Goal: Navigation & Orientation: Find specific page/section

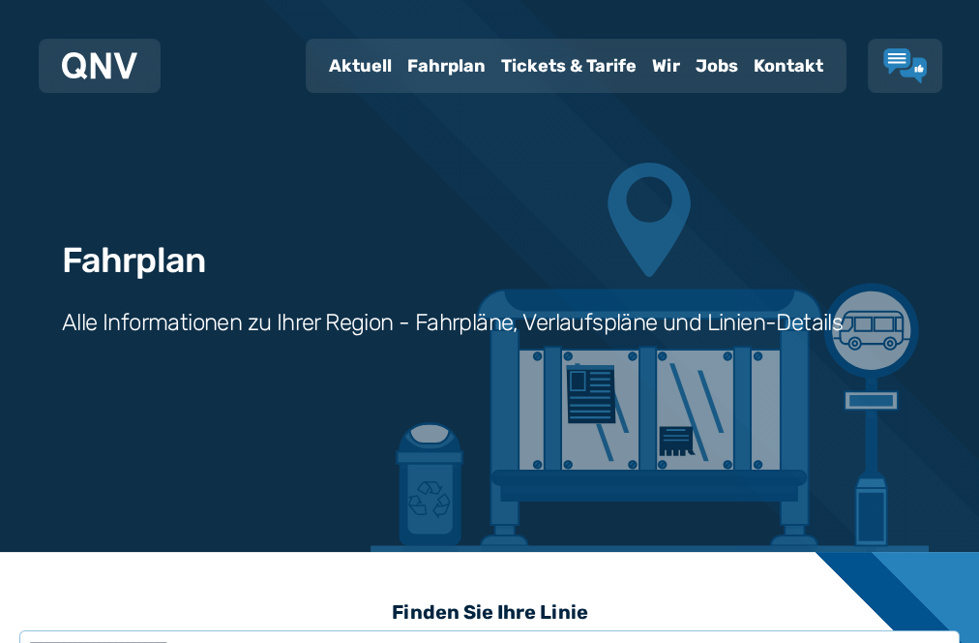
click at [494, 59] on div "Tickets & Tarife" at bounding box center [569, 66] width 151 height 50
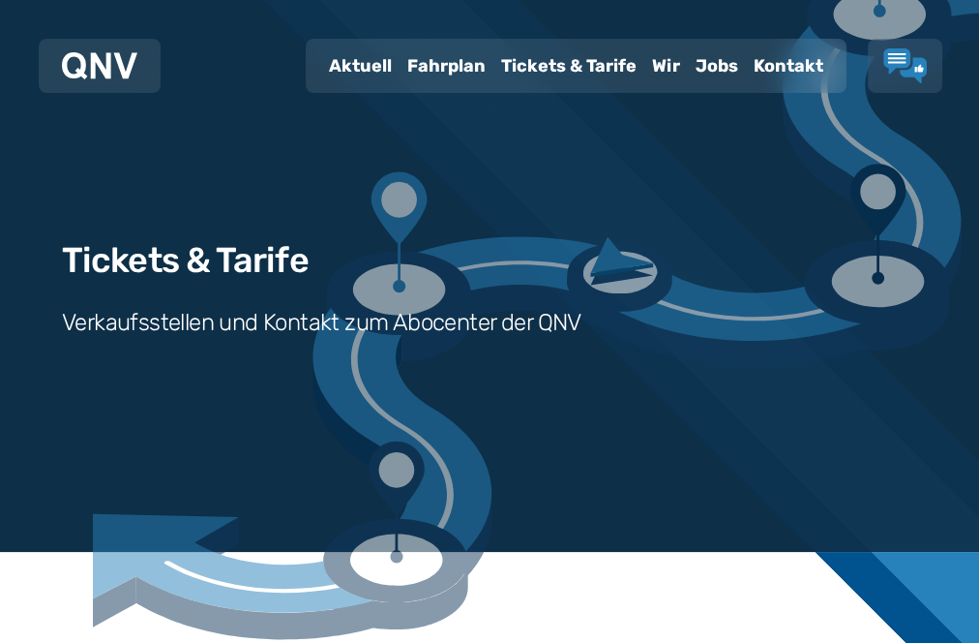
click at [321, 57] on div "Aktuell" at bounding box center [360, 66] width 78 height 50
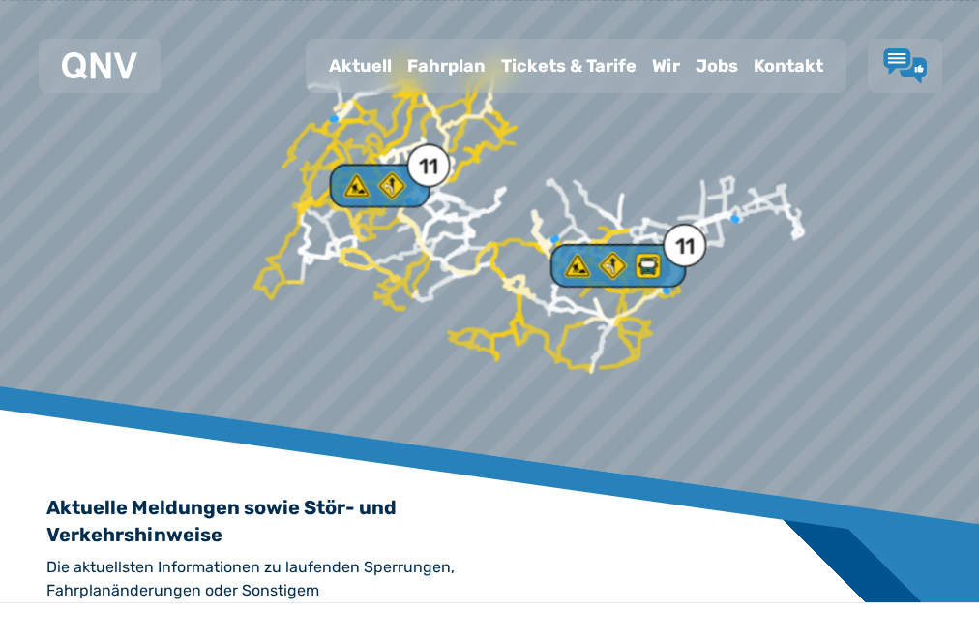
click at [400, 58] on div "Fahrplan" at bounding box center [447, 66] width 94 height 50
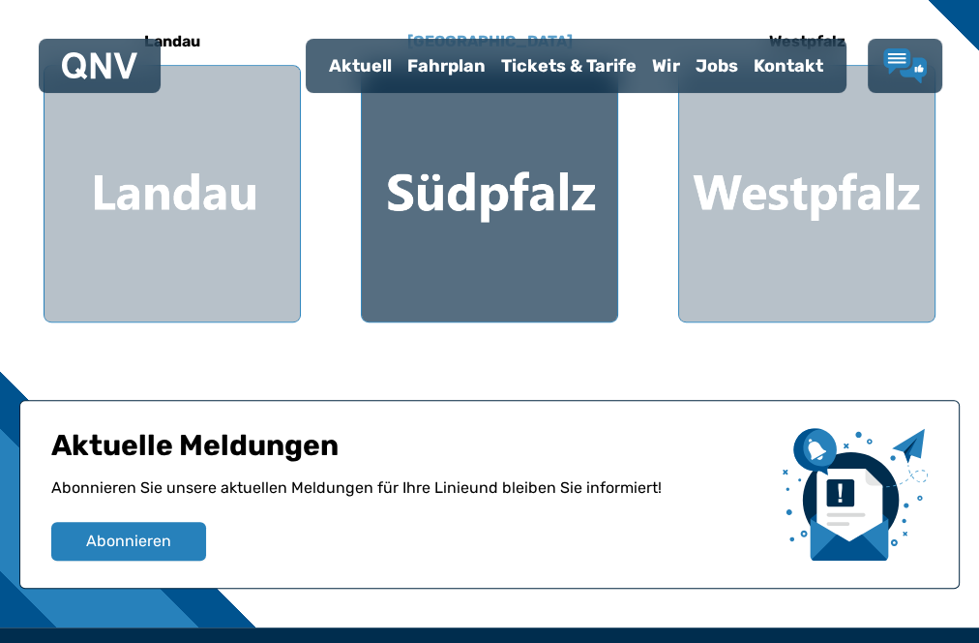
scroll to position [704, 0]
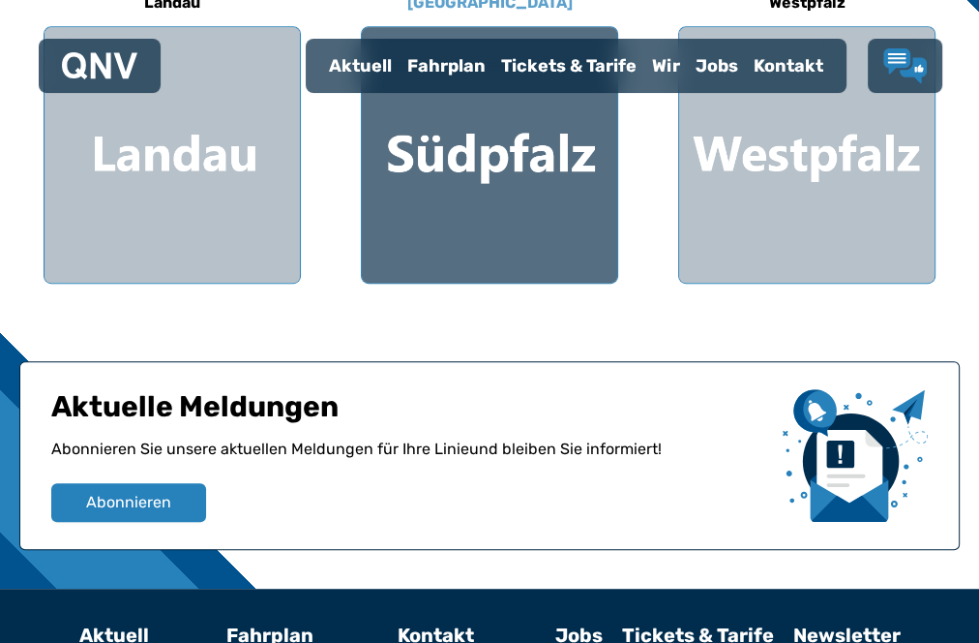
click at [591, 163] on div at bounding box center [489, 154] width 255 height 255
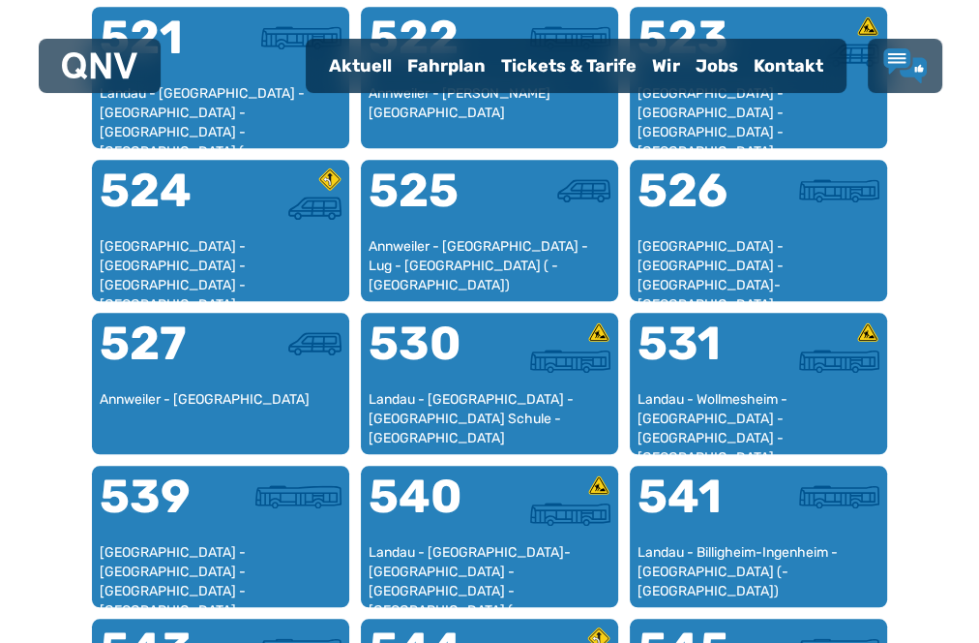
scroll to position [1300, 0]
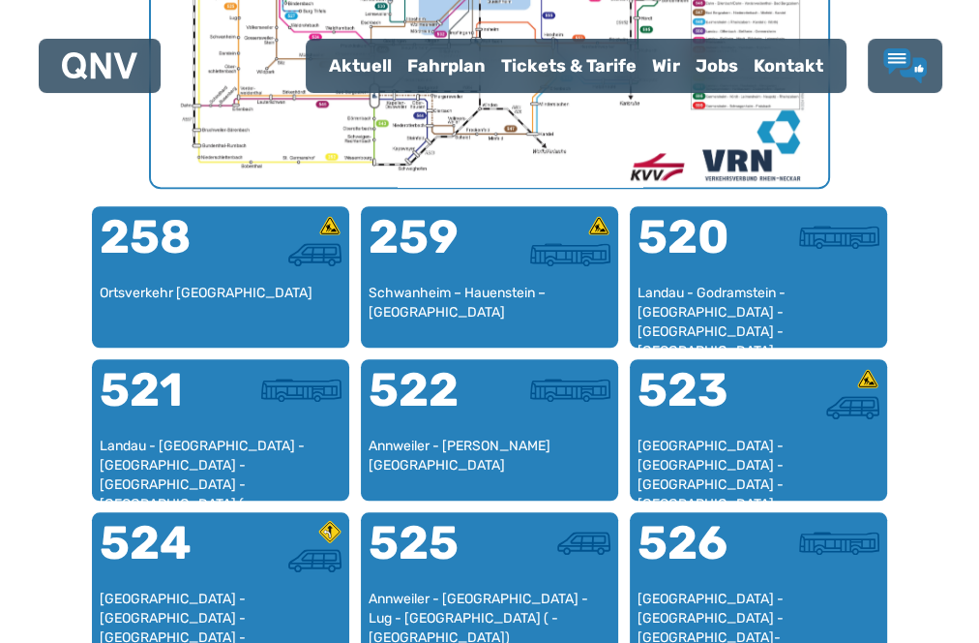
scroll to position [704, 0]
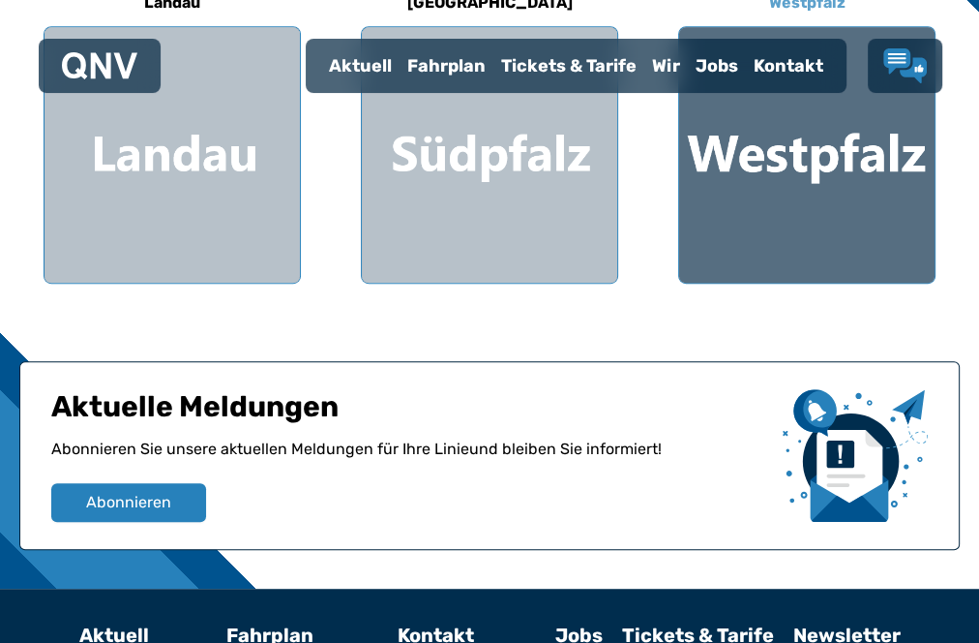
click at [783, 174] on div at bounding box center [806, 154] width 255 height 255
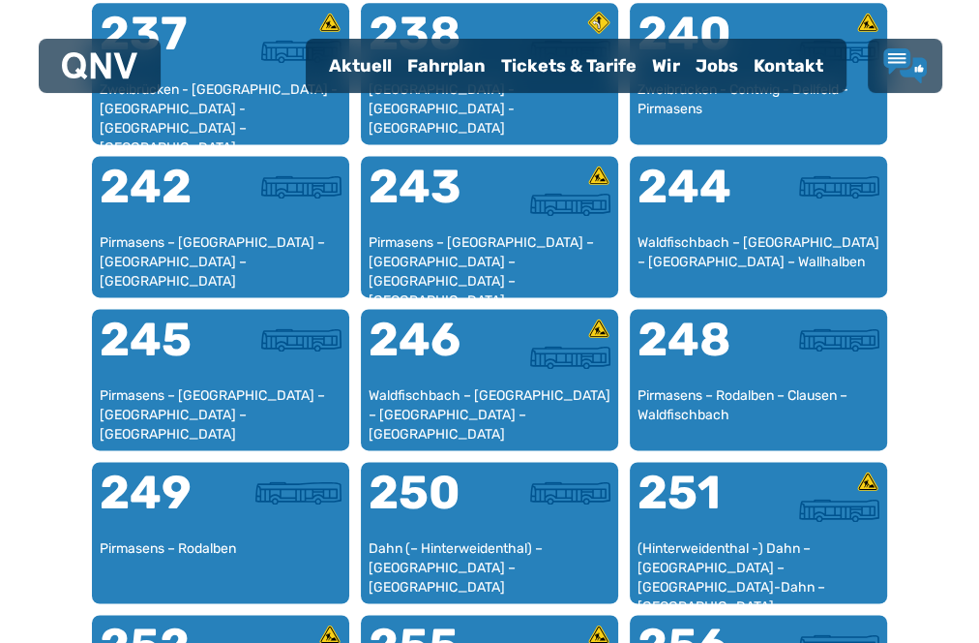
scroll to position [1916, 0]
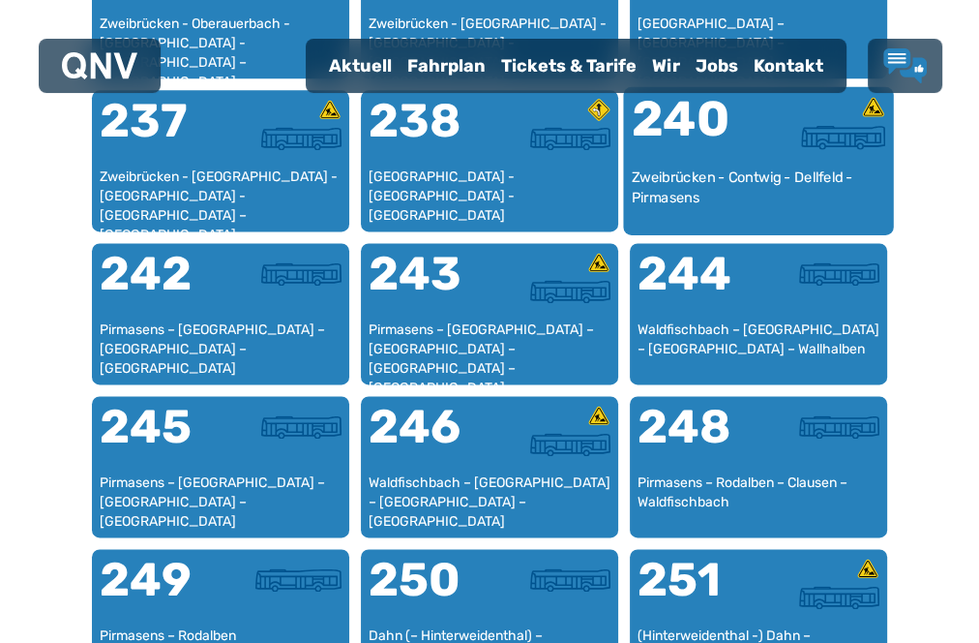
click at [793, 226] on div "Zweibrücken - Contwig - Dellfeld - Pirmasens" at bounding box center [759, 196] width 254 height 59
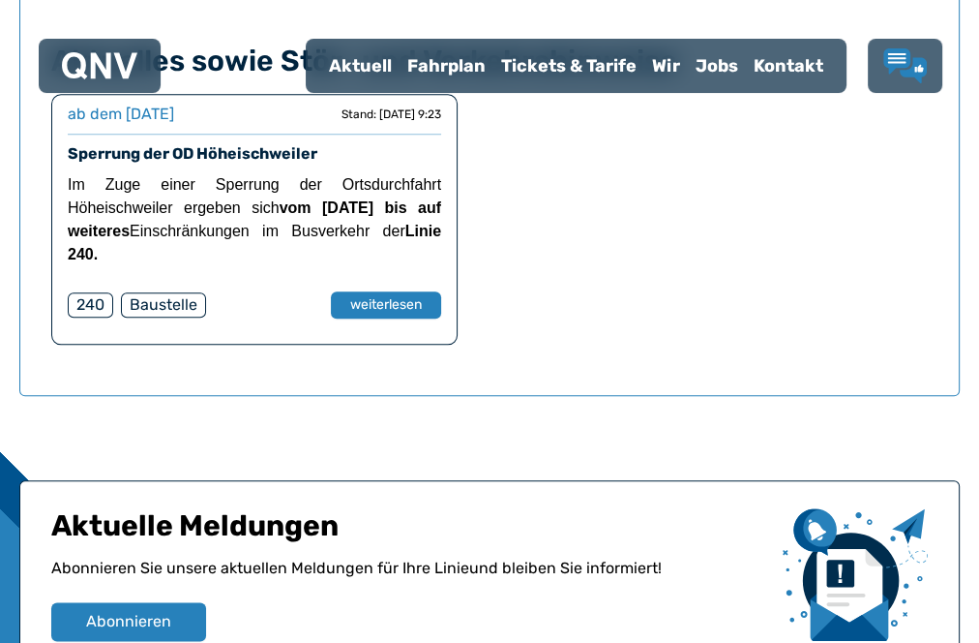
scroll to position [1539, 0]
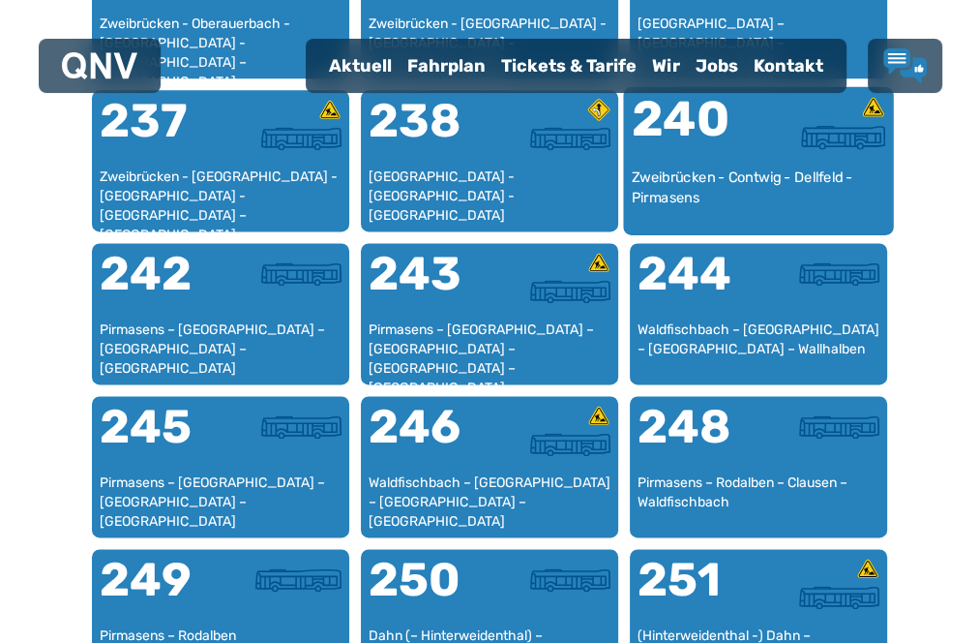
click at [784, 226] on div "Zweibrücken - Contwig - Dellfeld - Pirmasens" at bounding box center [759, 196] width 254 height 59
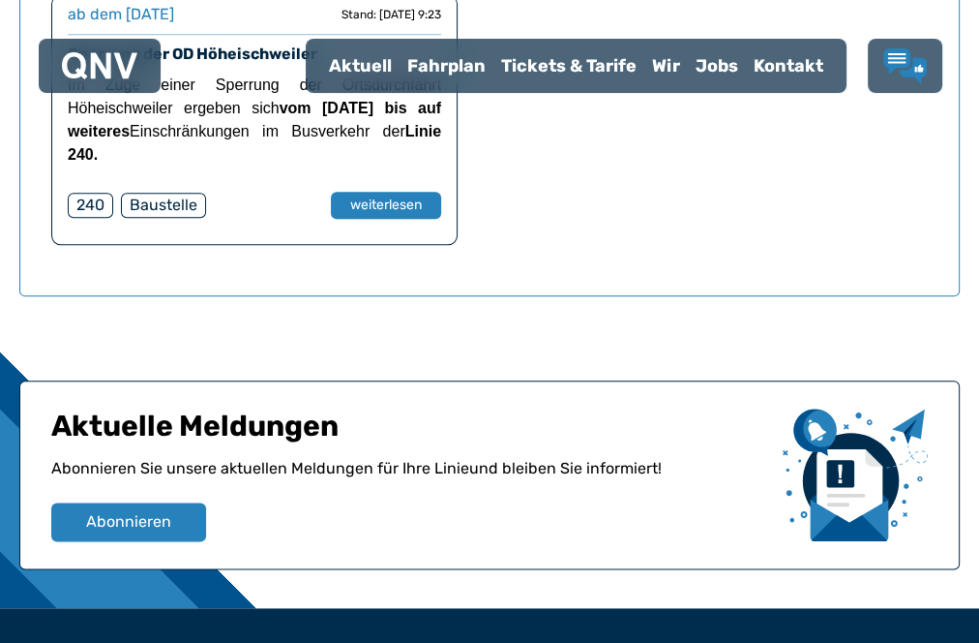
scroll to position [1539, 0]
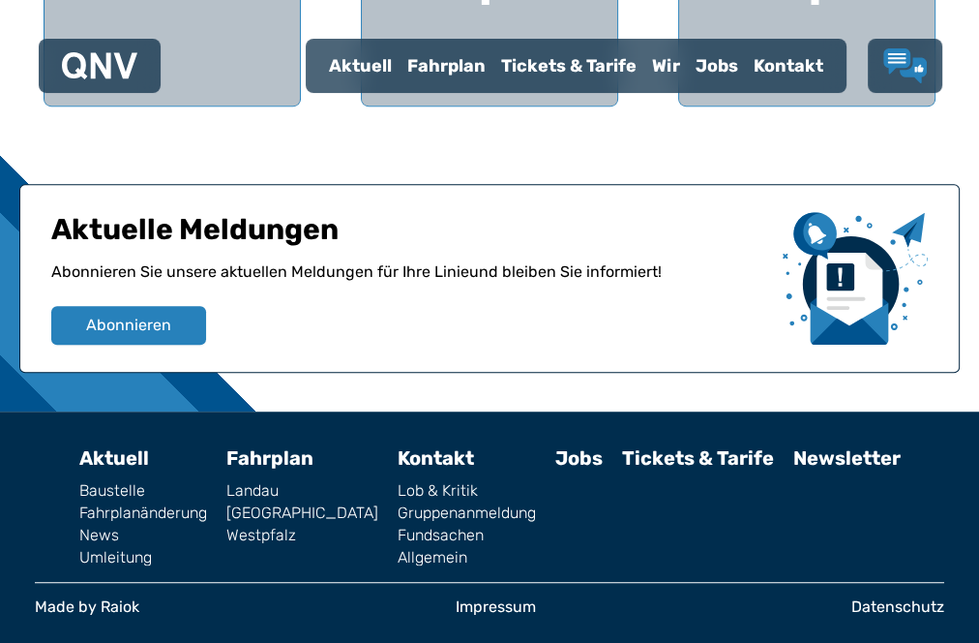
scroll to position [704, 0]
